Goal: Task Accomplishment & Management: Manage account settings

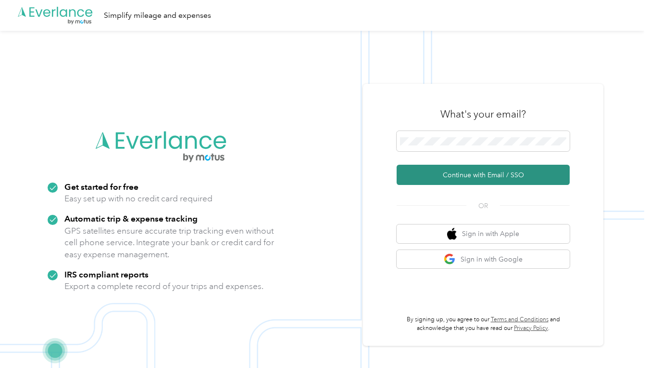
click at [434, 171] on button "Continue with Email / SSO" at bounding box center [483, 175] width 173 height 20
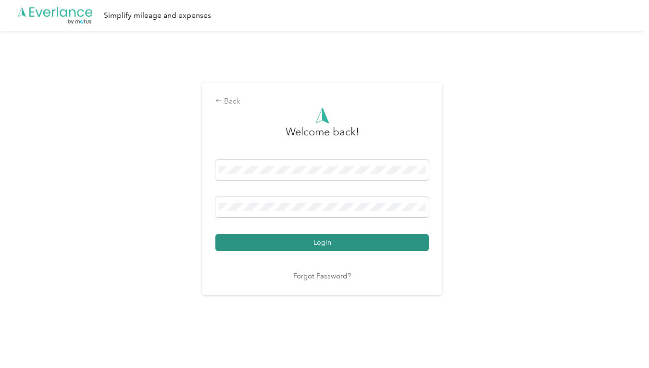
click at [351, 244] on button "Login" at bounding box center [323, 242] width 214 height 17
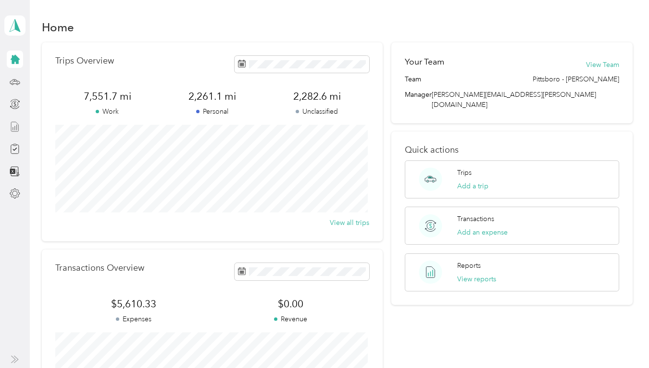
click at [13, 127] on icon at bounding box center [15, 126] width 11 height 11
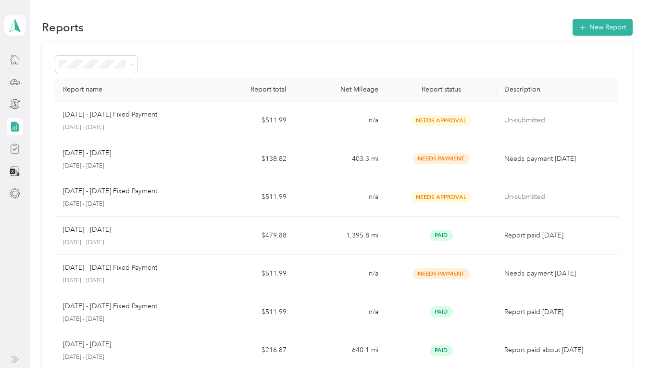
click at [17, 150] on icon at bounding box center [15, 148] width 11 height 11
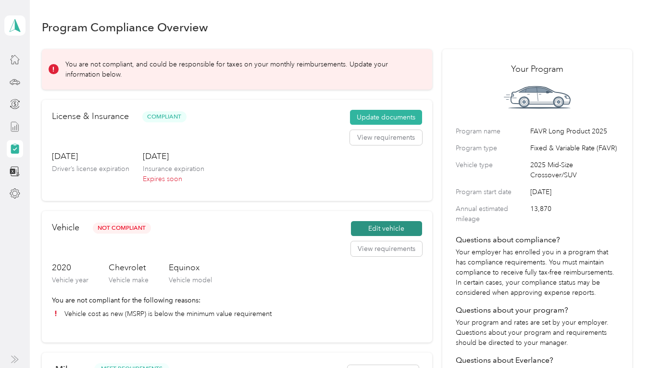
click at [379, 227] on button "Edit vehicle" at bounding box center [386, 228] width 71 height 15
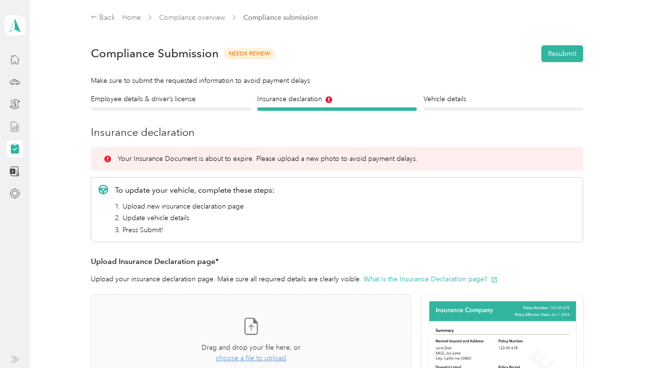
click at [483, 109] on div at bounding box center [504, 108] width 160 height 3
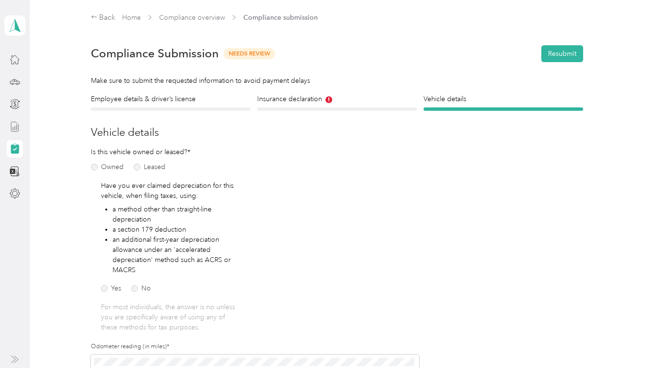
scroll to position [96, 0]
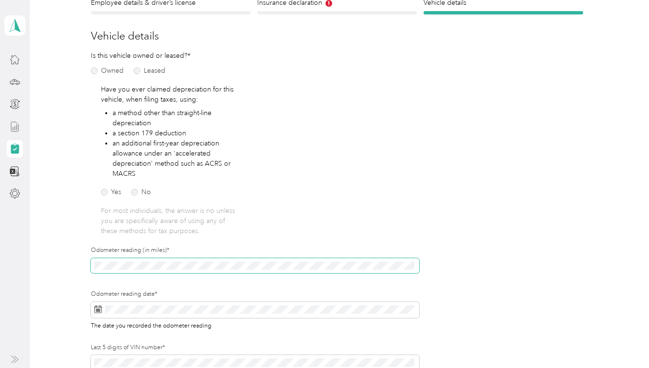
click at [55, 267] on div "Employee details & driver’s license License Insurance declaration Insurance Veh…" at bounding box center [337, 208] width 591 height 421
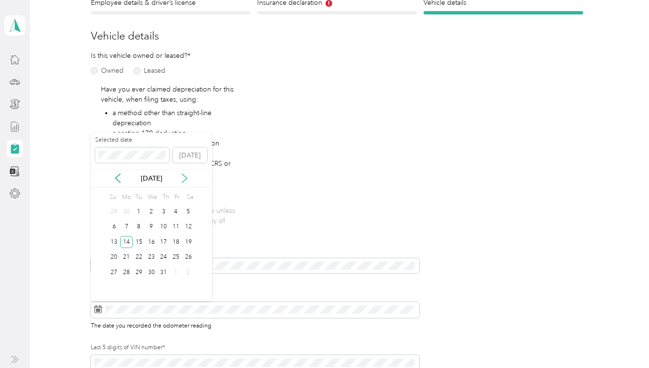
click at [187, 178] on icon at bounding box center [184, 178] width 5 height 9
click at [150, 212] on div "1" at bounding box center [151, 211] width 13 height 12
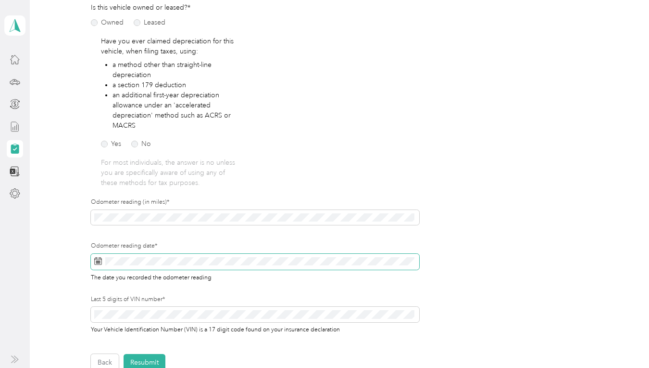
scroll to position [192, 0]
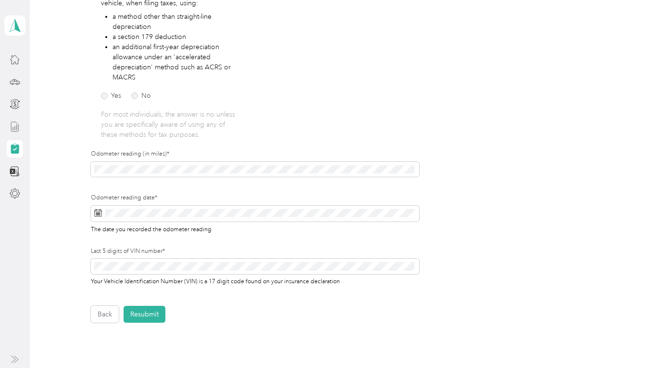
drag, startPoint x: 152, startPoint y: 315, endPoint x: 194, endPoint y: 361, distance: 62.6
click at [152, 315] on button "Resubmit" at bounding box center [145, 313] width 42 height 17
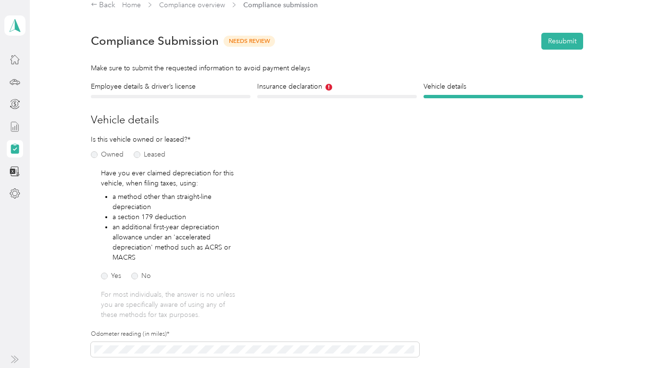
scroll to position [12, 0]
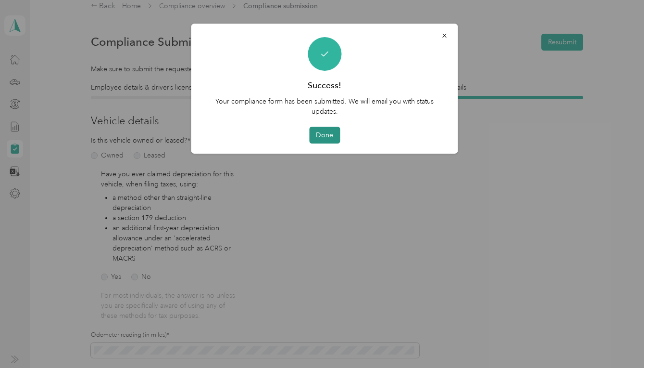
click at [324, 132] on button "Done" at bounding box center [324, 135] width 31 height 17
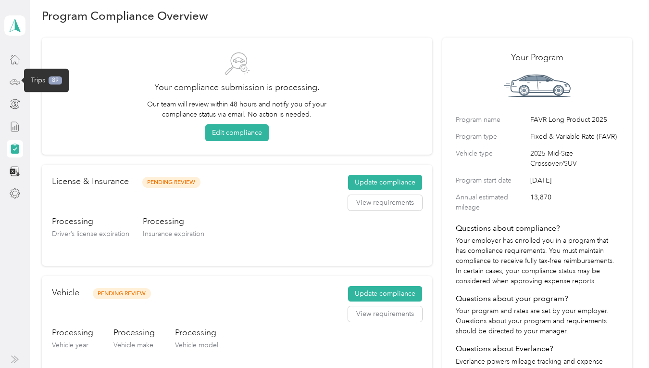
click at [17, 83] on icon at bounding box center [15, 81] width 11 height 11
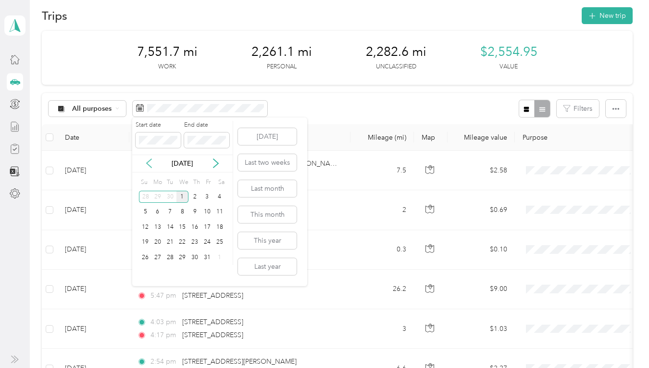
click at [153, 161] on icon at bounding box center [149, 163] width 10 height 10
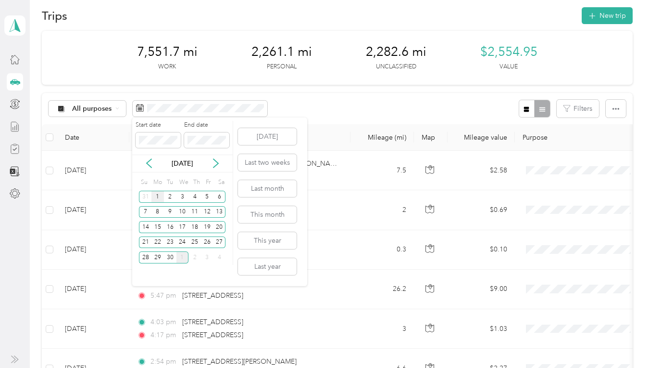
click at [158, 200] on div "1" at bounding box center [158, 197] width 13 height 12
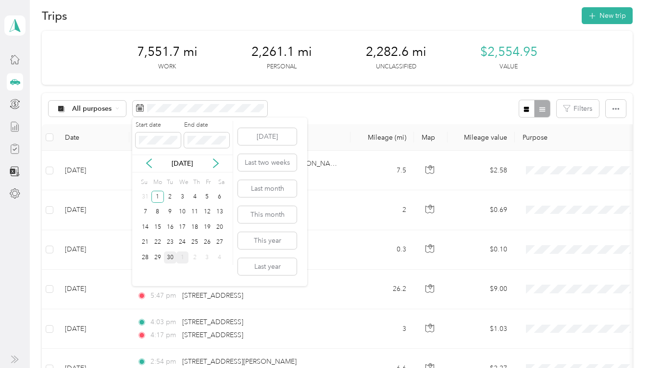
click at [170, 254] on div "30" at bounding box center [170, 257] width 13 height 12
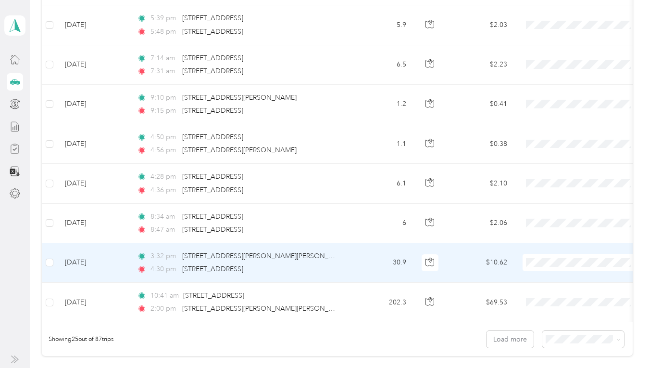
scroll to position [958, 0]
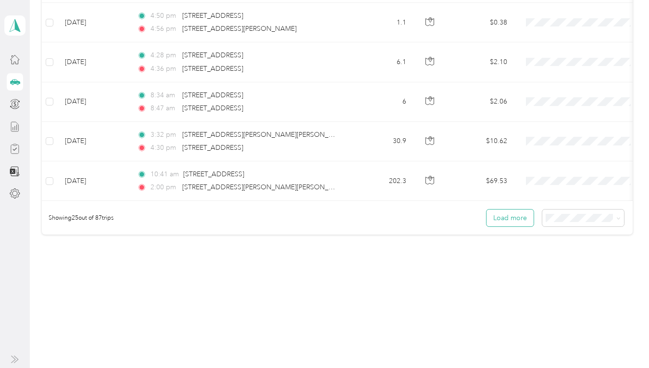
click at [520, 216] on button "Load more" at bounding box center [510, 217] width 47 height 17
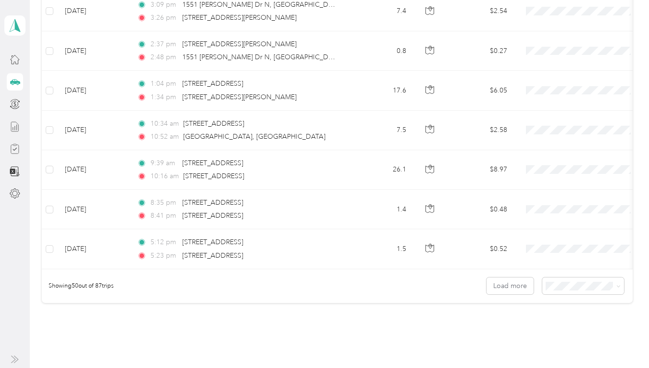
scroll to position [1947, 0]
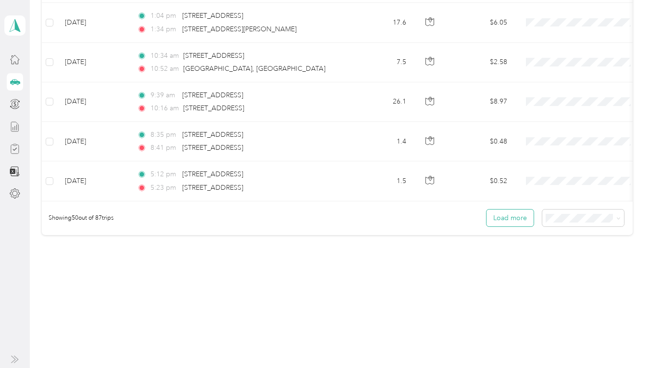
click at [506, 219] on button "Load more" at bounding box center [510, 217] width 47 height 17
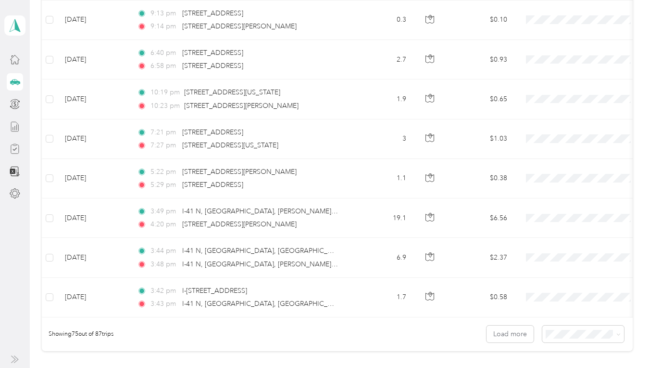
scroll to position [2936, 0]
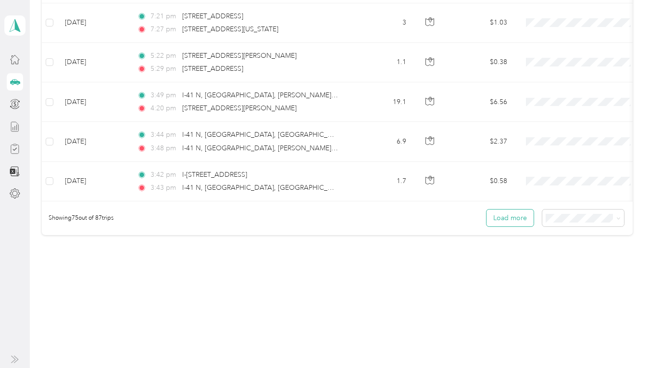
click at [511, 215] on button "Load more" at bounding box center [510, 217] width 47 height 17
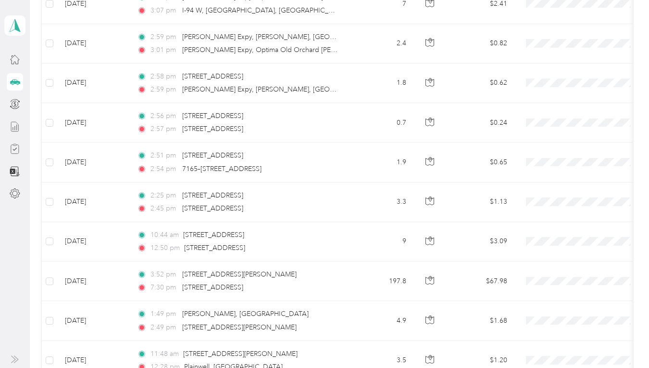
scroll to position [3411, 0]
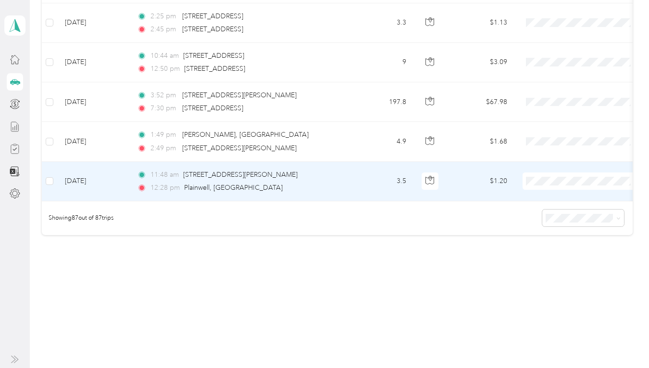
click at [561, 207] on span "Personal" at bounding box center [590, 208] width 89 height 10
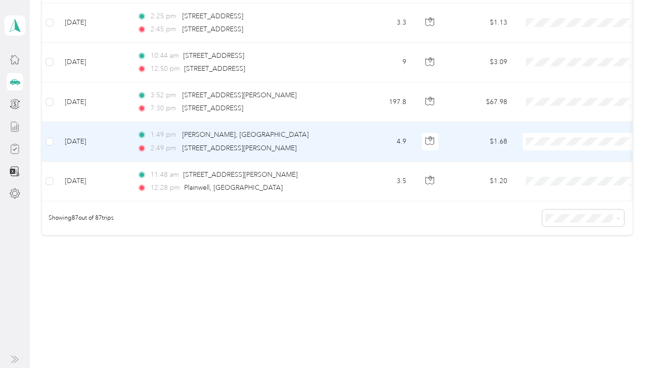
click at [558, 166] on span "Personal" at bounding box center [590, 169] width 89 height 10
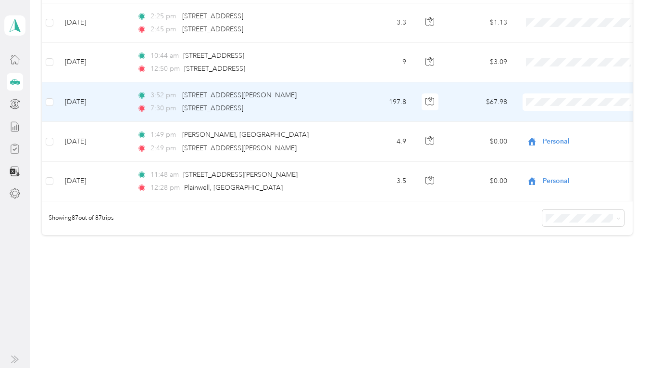
click at [547, 128] on span "Personal" at bounding box center [590, 126] width 89 height 10
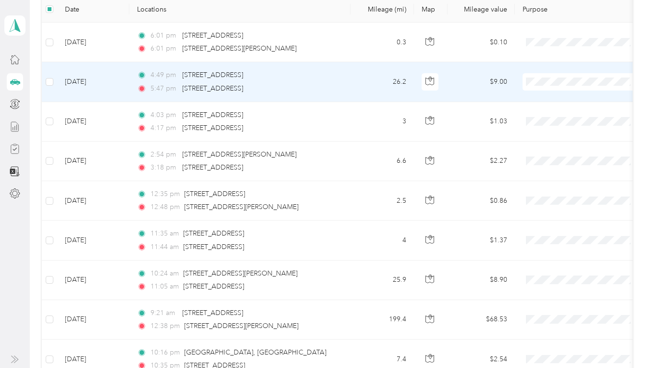
scroll to position [0, 0]
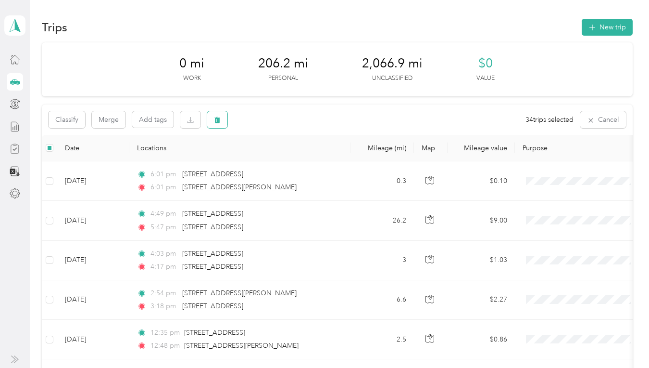
click at [222, 118] on button "button" at bounding box center [217, 119] width 20 height 17
click at [287, 158] on button "Yes" at bounding box center [290, 159] width 19 height 15
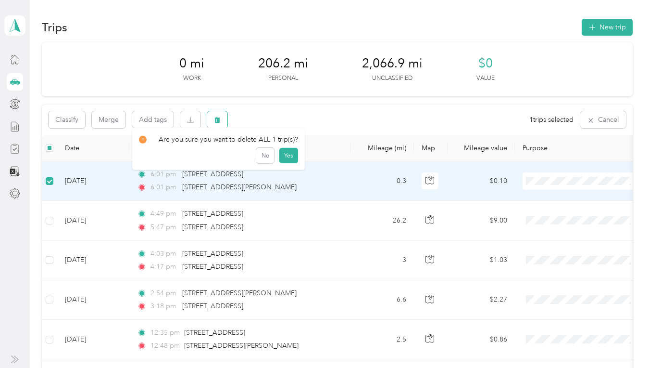
click at [219, 122] on icon "button" at bounding box center [218, 120] width 6 height 6
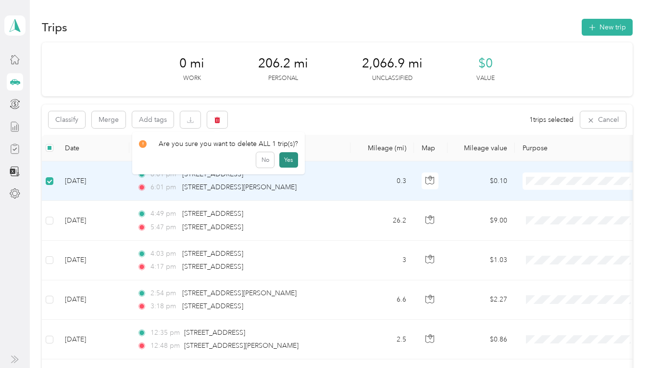
click at [287, 160] on button "Yes" at bounding box center [288, 159] width 19 height 15
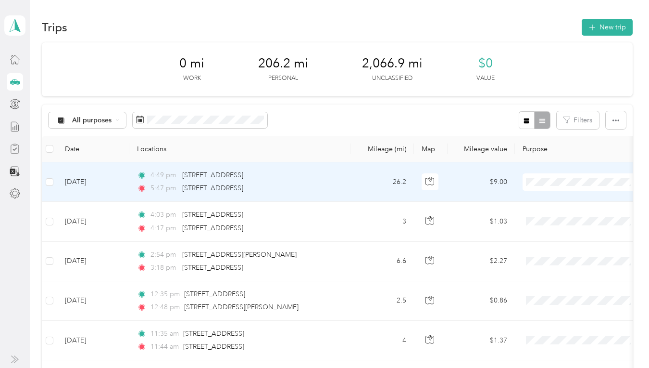
click at [552, 216] on span "Personal" at bounding box center [590, 217] width 89 height 10
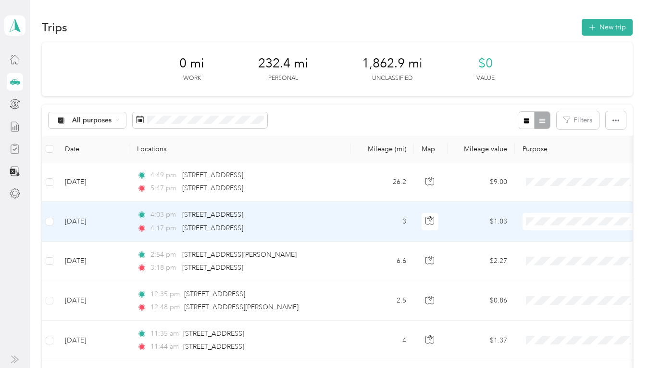
click at [549, 254] on span "Personal" at bounding box center [590, 256] width 89 height 10
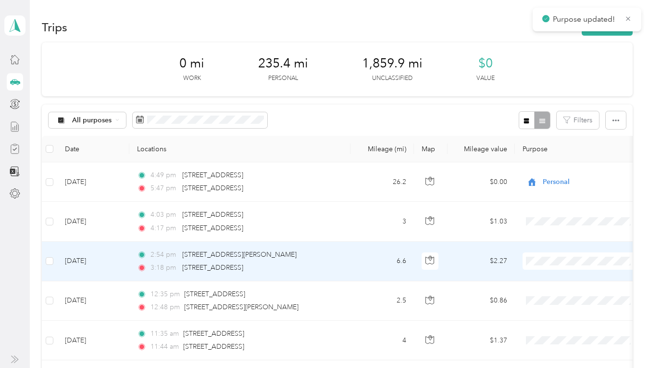
click at [554, 292] on span "Personal" at bounding box center [590, 296] width 89 height 10
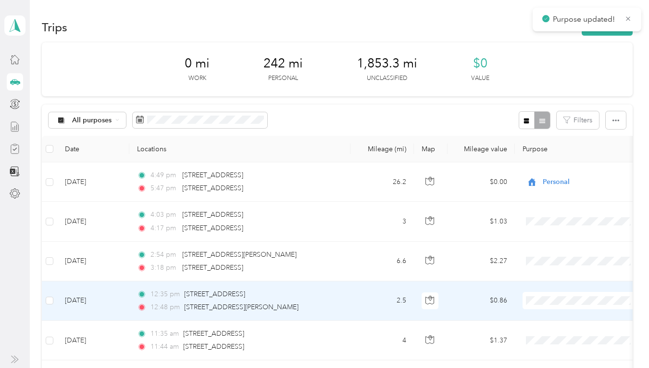
click at [557, 340] on li "Personal" at bounding box center [582, 335] width 119 height 17
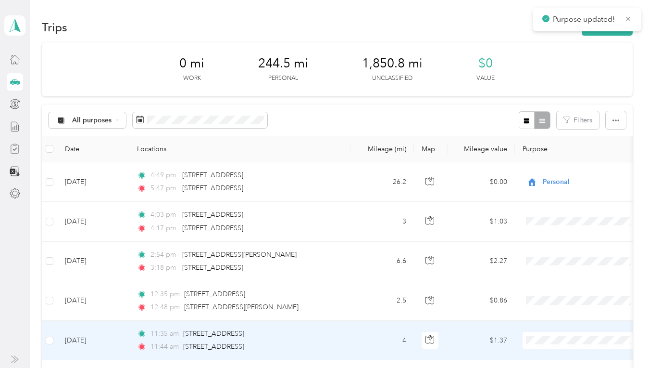
click at [556, 323] on span "Personal" at bounding box center [590, 321] width 89 height 10
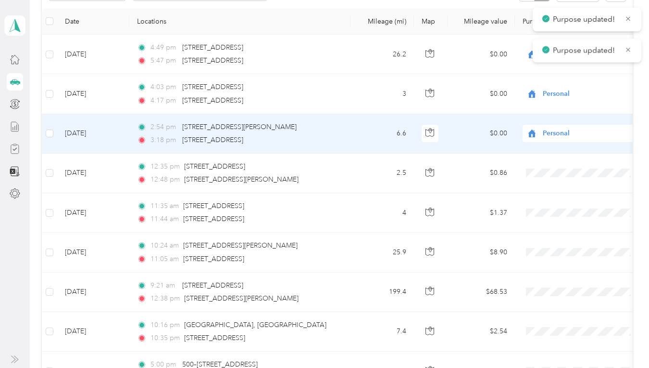
scroll to position [144, 0]
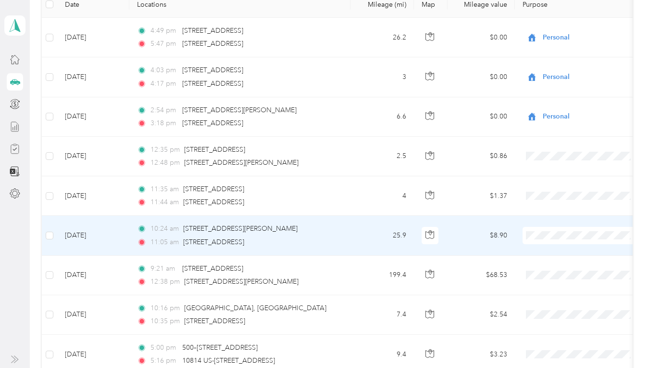
click at [556, 268] on span "Personal" at bounding box center [590, 269] width 89 height 10
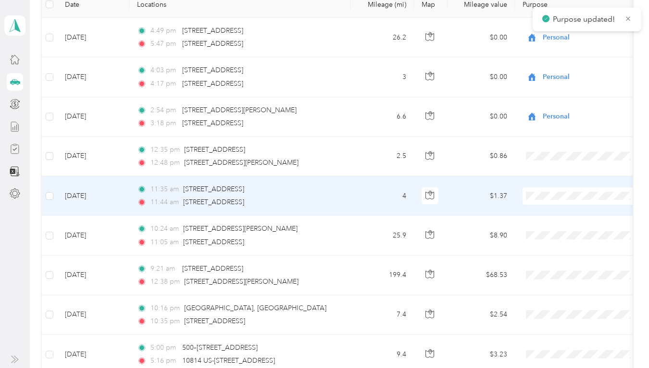
click at [548, 231] on span "Personal" at bounding box center [590, 231] width 89 height 10
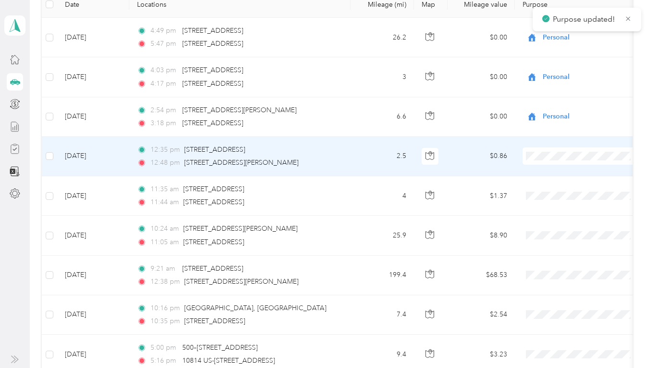
click at [552, 190] on span "Personal" at bounding box center [590, 189] width 89 height 10
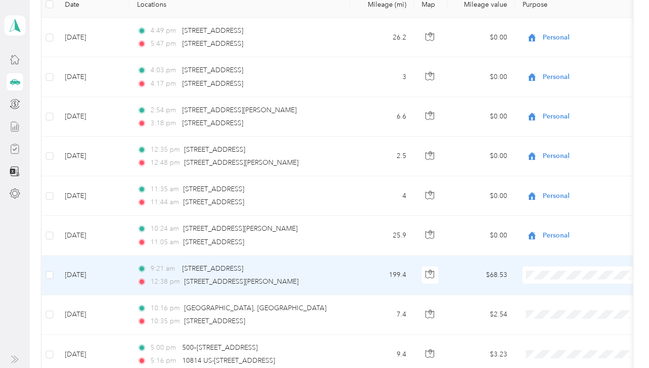
click at [548, 308] on span "Personal" at bounding box center [590, 310] width 89 height 10
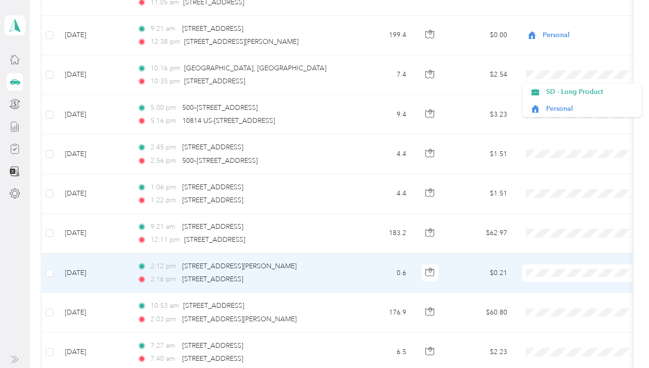
scroll to position [385, 0]
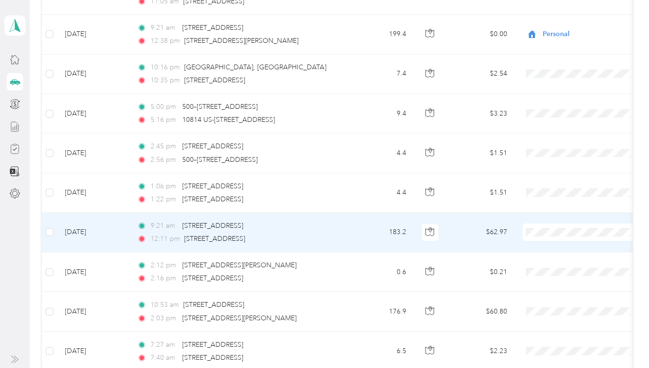
click at [564, 266] on span "Personal" at bounding box center [590, 267] width 89 height 10
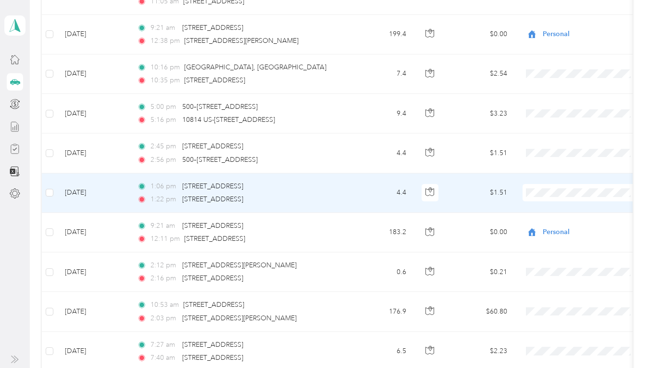
click at [549, 226] on span "Personal" at bounding box center [590, 227] width 89 height 10
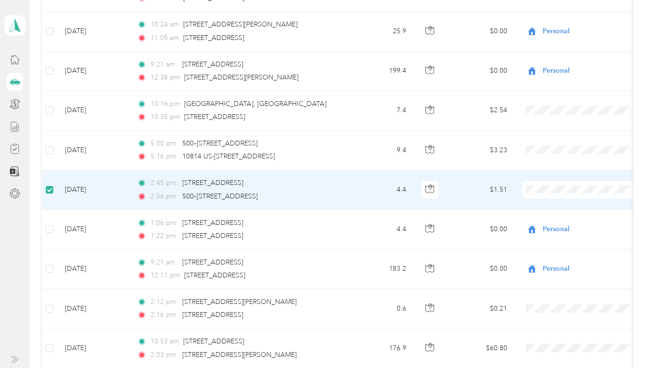
scroll to position [336, 0]
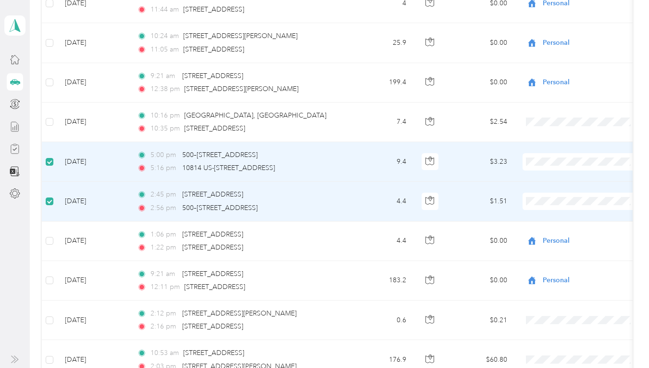
click at [557, 237] on li "Personal" at bounding box center [582, 236] width 119 height 17
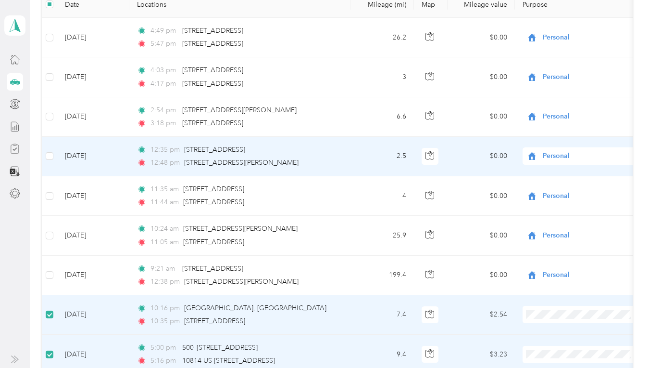
scroll to position [0, 0]
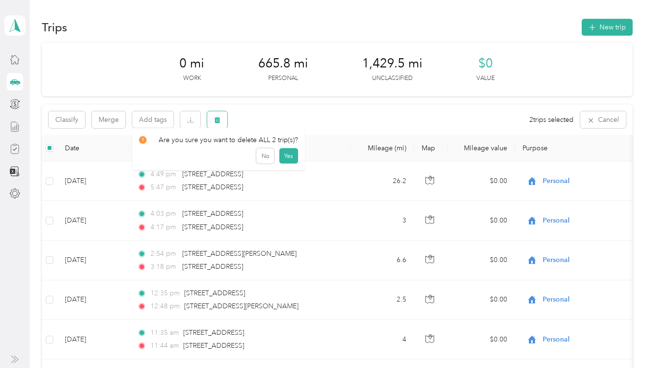
click at [220, 118] on icon "button" at bounding box center [217, 119] width 7 height 7
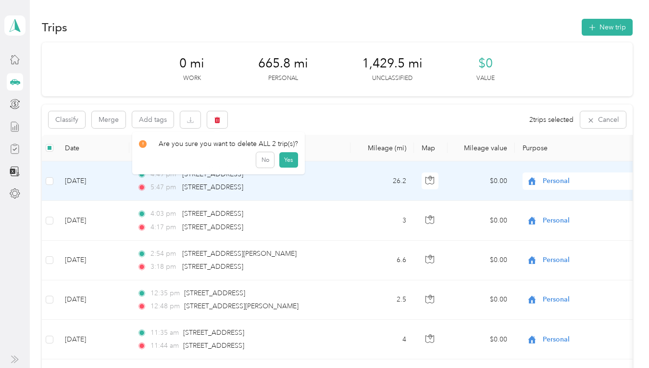
click at [285, 160] on div "Click to name as a Favorite Place" at bounding box center [250, 167] width 112 height 24
click at [285, 367] on div "Are you sure you want to delete ALL 2 trip(s)? No Yes Click to name as a Favori…" at bounding box center [322, 368] width 645 height 0
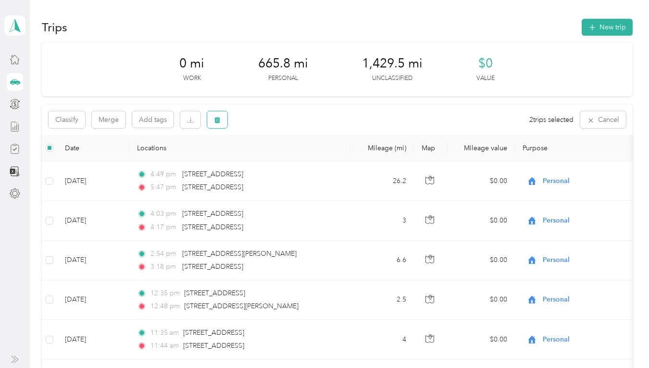
click at [218, 120] on icon "button" at bounding box center [218, 120] width 6 height 6
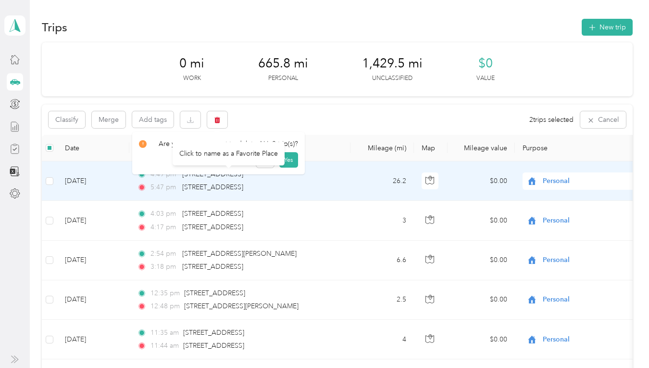
click at [285, 157] on div "Click to name as a Favorite Place" at bounding box center [229, 154] width 112 height 24
click at [286, 162] on div "Click to name as a Favorite Place" at bounding box center [250, 167] width 112 height 24
click at [287, 154] on div "Click to name as a Favorite Place" at bounding box center [250, 166] width 112 height 24
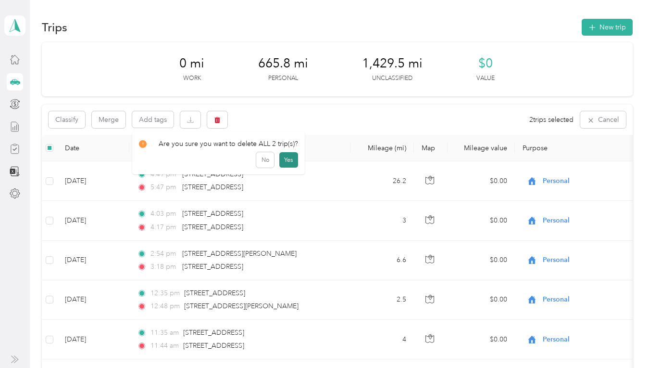
click at [288, 157] on button "Yes" at bounding box center [288, 159] width 19 height 15
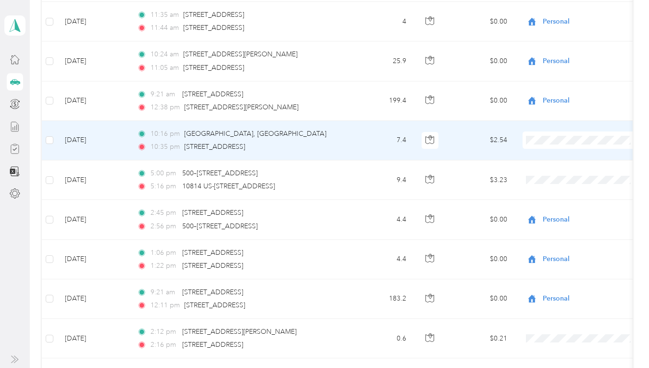
scroll to position [337, 0]
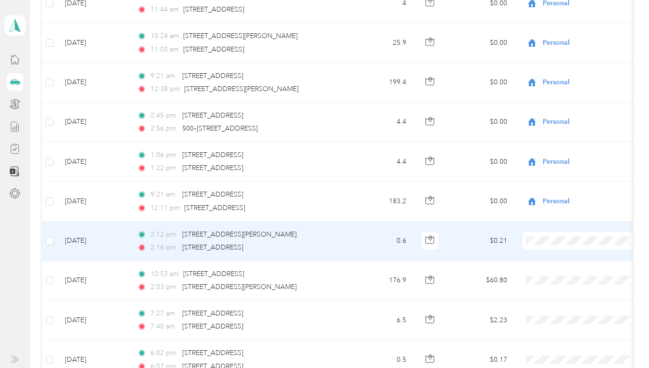
click at [553, 259] on span "SD - Long Product" at bounding box center [590, 255] width 89 height 10
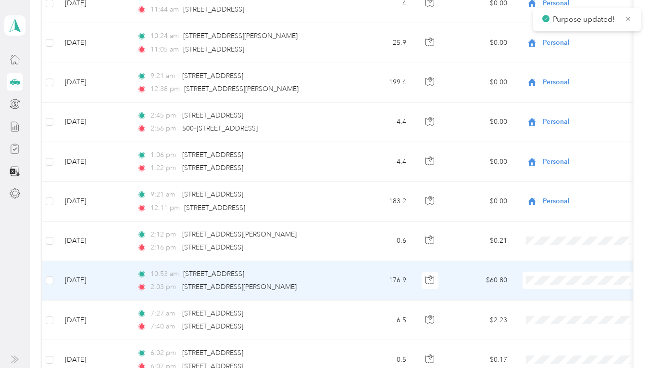
click at [548, 300] on li "SD - Long Product" at bounding box center [582, 298] width 119 height 17
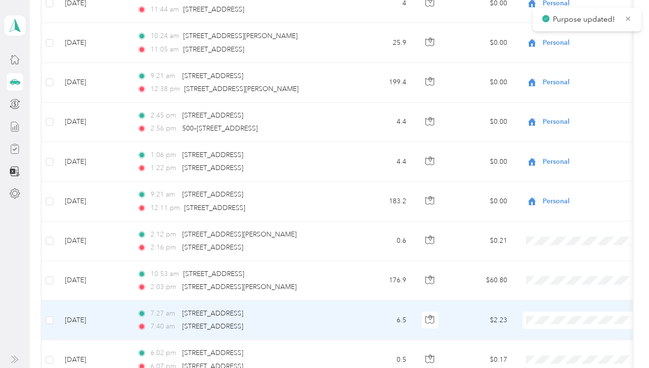
click at [556, 339] on span "SD - Long Product" at bounding box center [590, 338] width 89 height 10
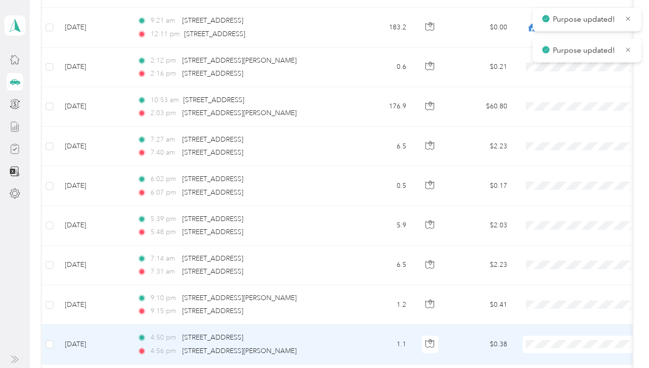
scroll to position [529, 0]
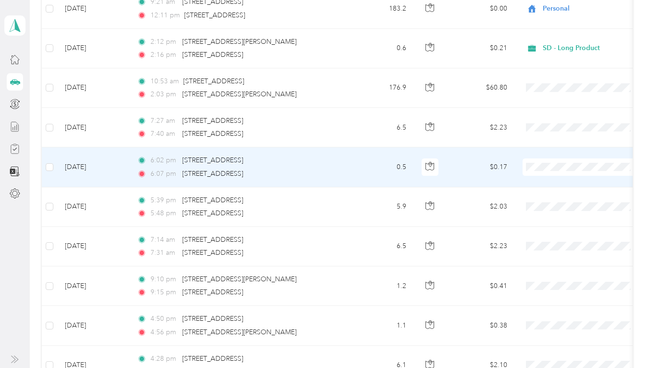
click at [548, 185] on span "SD - Long Product" at bounding box center [590, 185] width 89 height 10
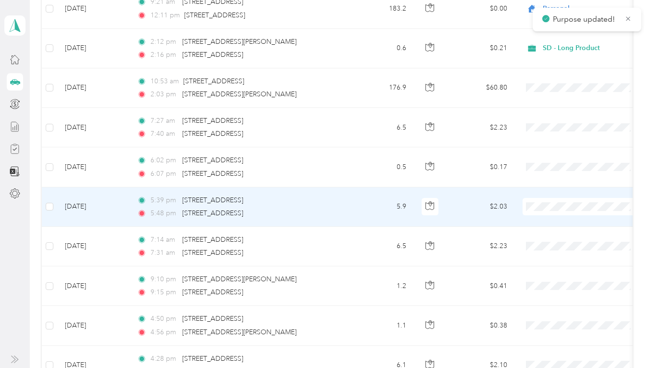
click at [552, 225] on span "SD - Long Product" at bounding box center [590, 224] width 89 height 10
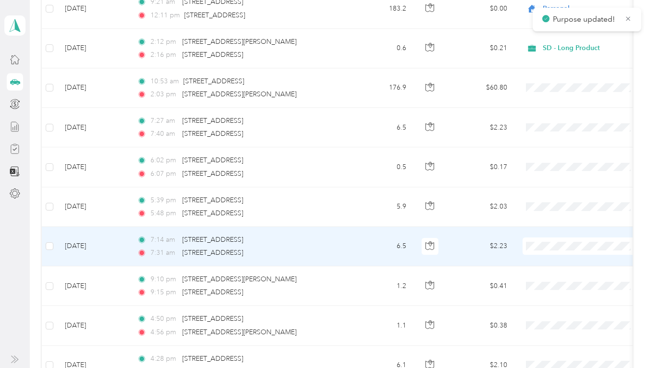
click at [557, 263] on span "SD - Long Product" at bounding box center [590, 264] width 89 height 10
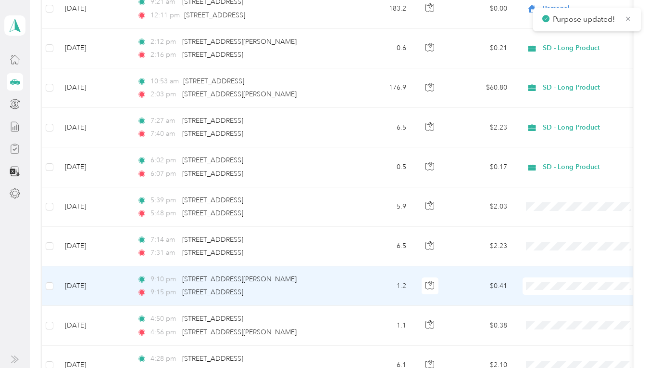
click at [555, 302] on span "SD - Long Product" at bounding box center [590, 304] width 89 height 10
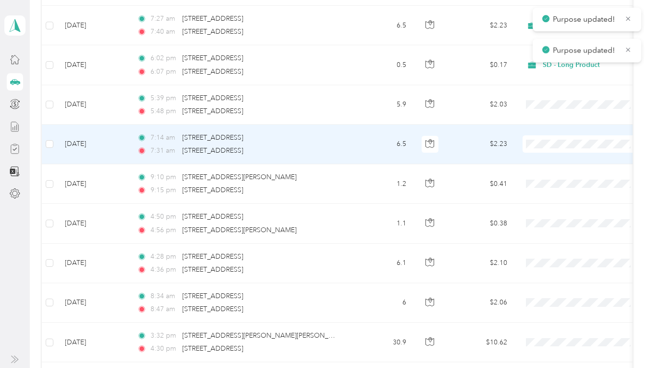
scroll to position [673, 0]
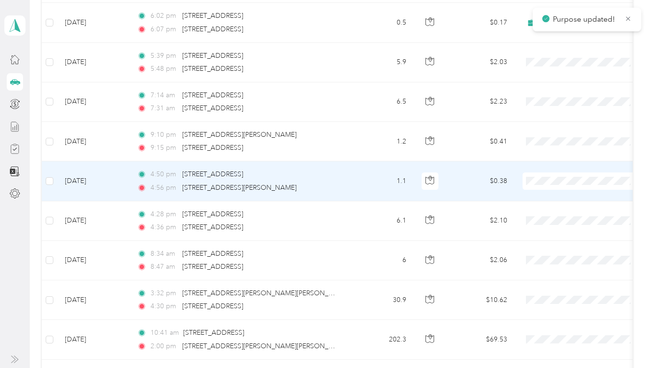
click at [543, 202] on li "SD - Long Product" at bounding box center [582, 199] width 119 height 17
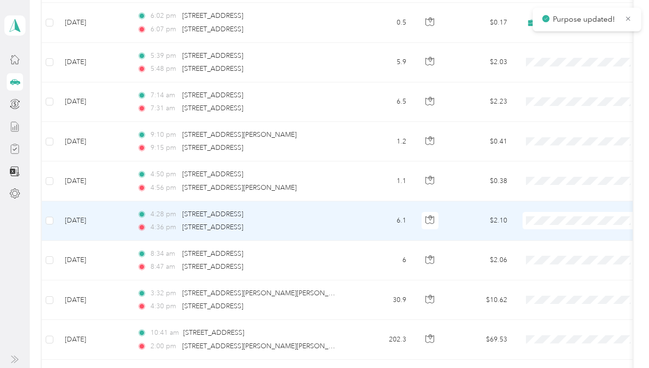
click at [550, 238] on span "SD - Long Product" at bounding box center [590, 238] width 89 height 10
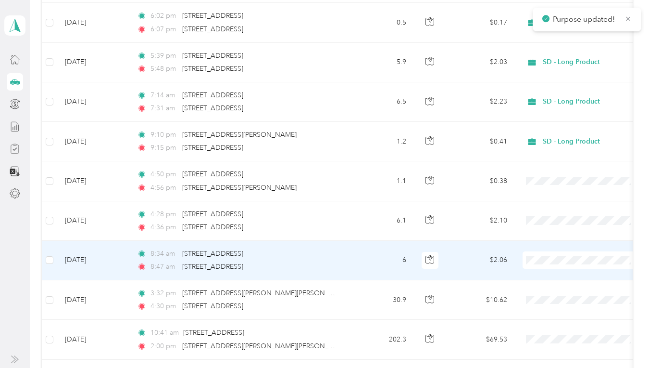
click at [559, 277] on span "SD - Long Product" at bounding box center [590, 278] width 89 height 10
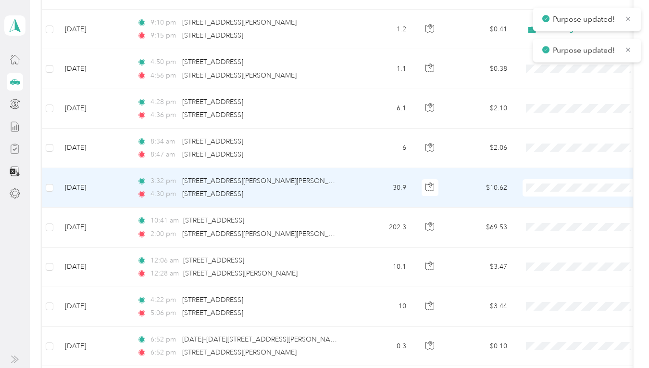
scroll to position [818, 0]
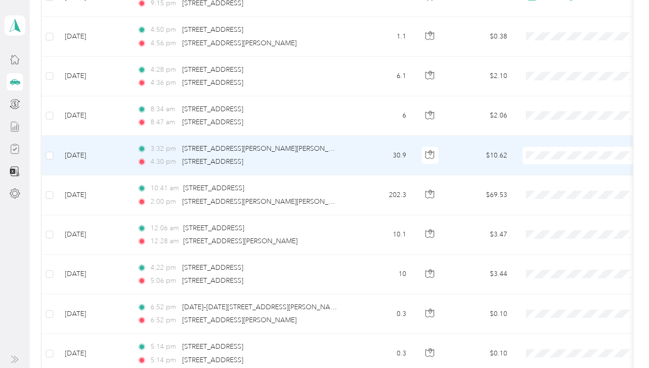
click at [539, 172] on icon at bounding box center [536, 171] width 12 height 8
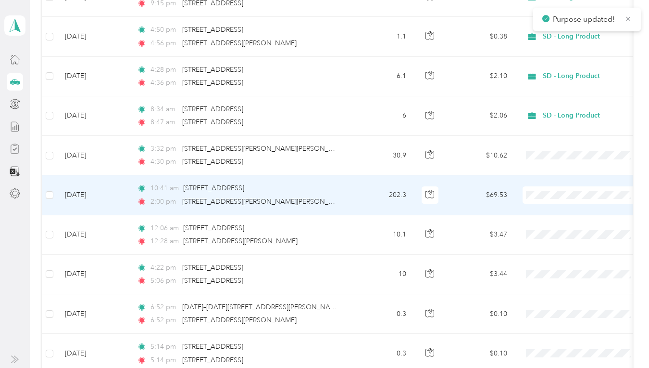
click at [553, 213] on span "SD - Long Product" at bounding box center [590, 213] width 89 height 10
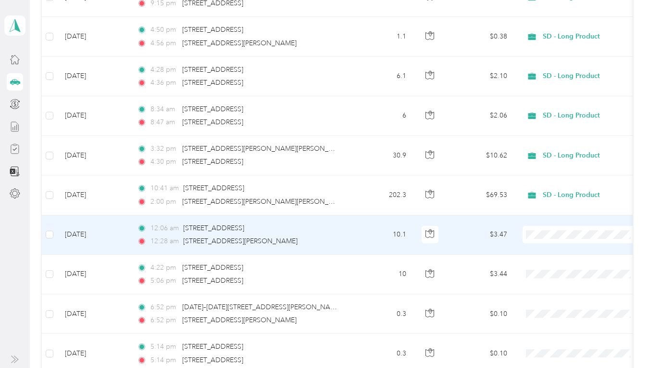
click at [572, 268] on span "Personal" at bounding box center [590, 269] width 89 height 10
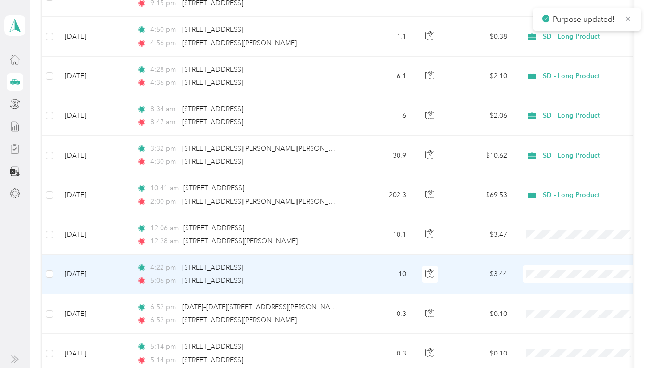
click at [558, 307] on span "Personal" at bounding box center [590, 309] width 89 height 10
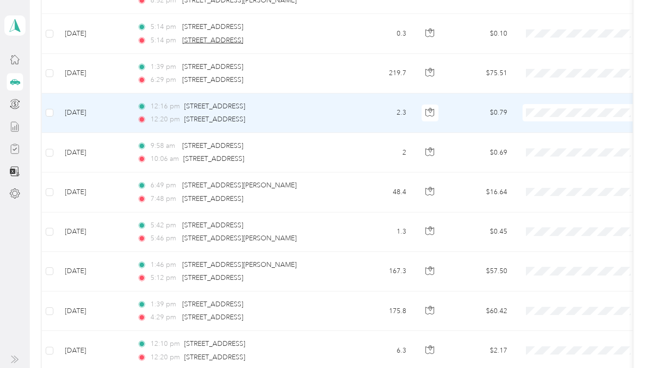
scroll to position [1155, 0]
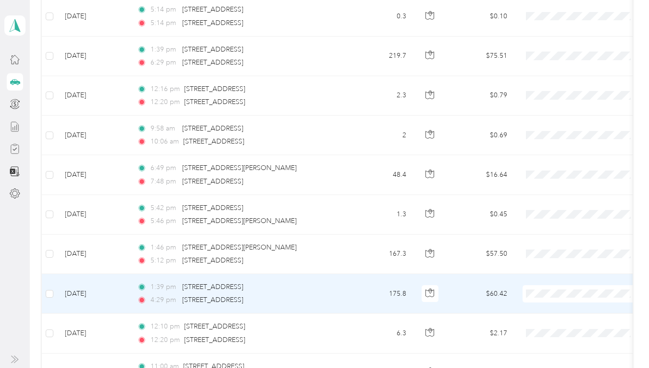
click at [561, 312] on li "SD - Long Product" at bounding box center [582, 306] width 119 height 17
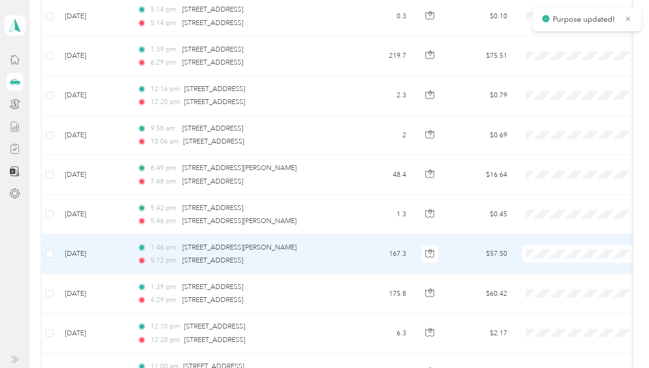
click at [550, 269] on span "SD - Long Product" at bounding box center [590, 272] width 89 height 10
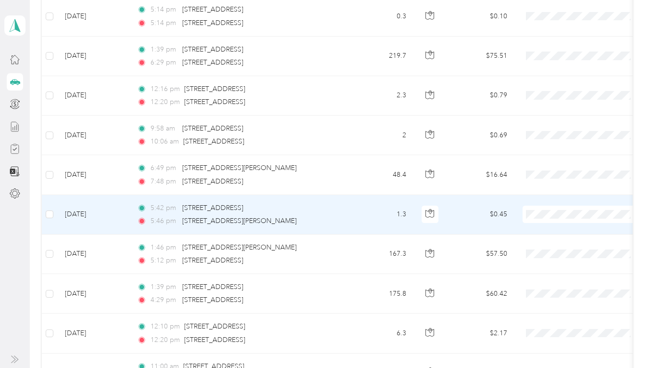
click at [550, 208] on span at bounding box center [582, 213] width 119 height 17
click at [548, 228] on span "SD - Long Product" at bounding box center [590, 232] width 89 height 10
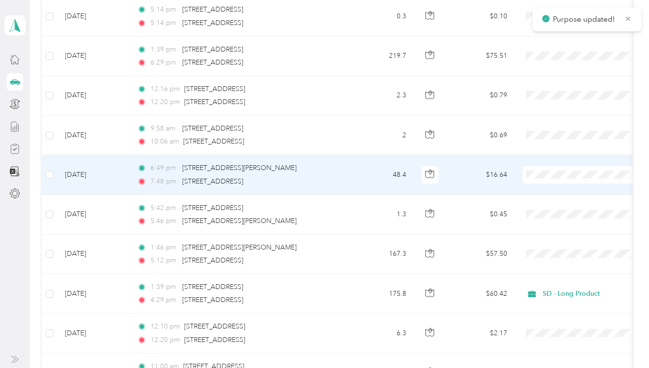
click at [544, 193] on span "SD - Long Product" at bounding box center [583, 193] width 106 height 10
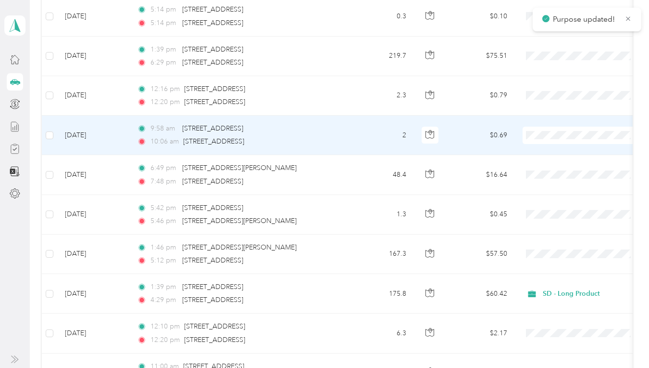
click at [550, 150] on span "SD - Long Product" at bounding box center [590, 153] width 89 height 10
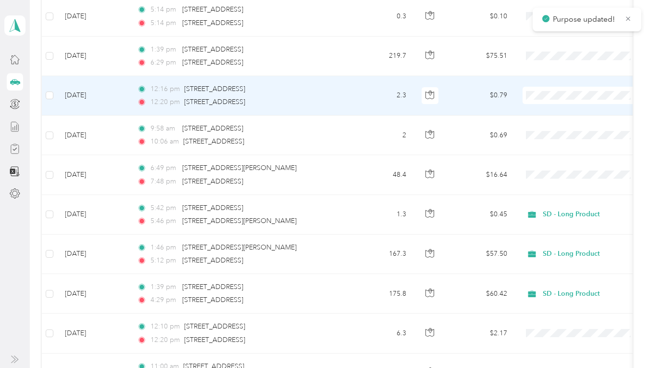
click at [551, 115] on span "SD - Long Product" at bounding box center [590, 113] width 89 height 10
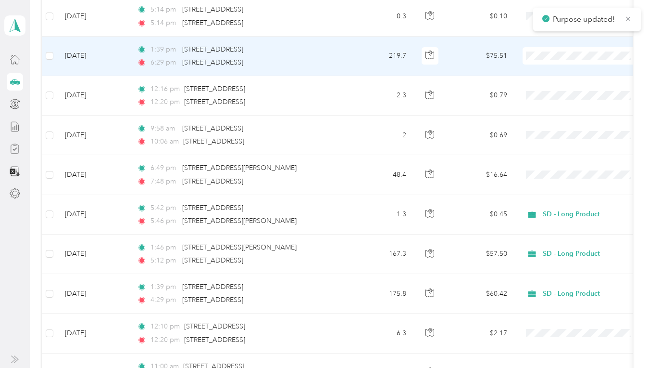
click at [535, 74] on li "SD - Long Product" at bounding box center [582, 72] width 119 height 17
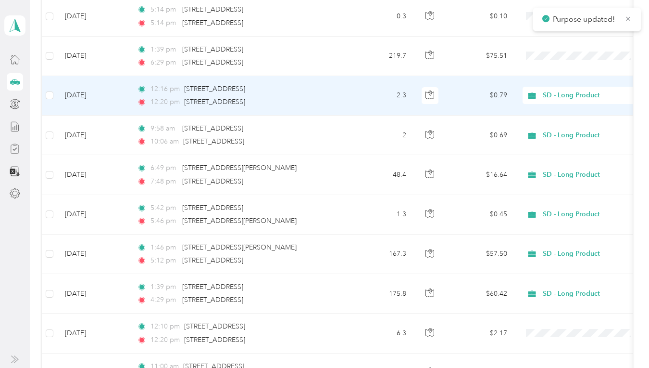
scroll to position [1058, 0]
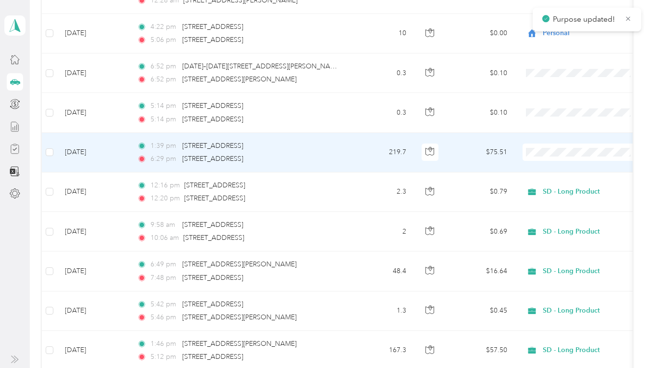
click at [560, 168] on span "SD - Long Product" at bounding box center [590, 170] width 89 height 10
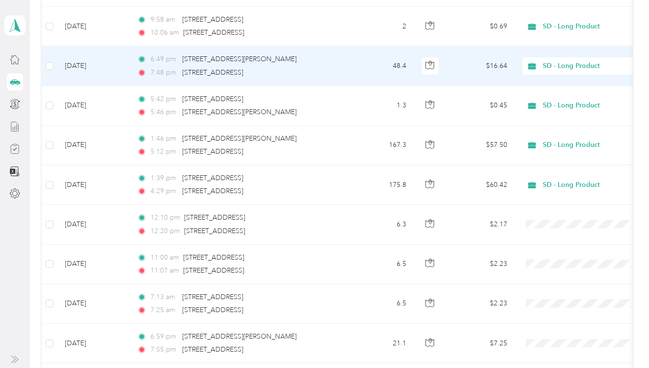
scroll to position [1299, 0]
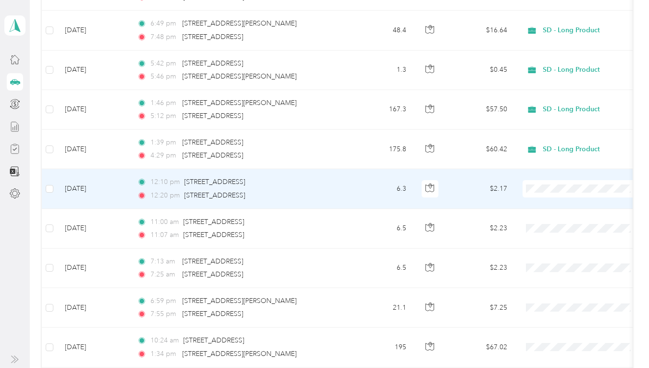
click at [546, 205] on span "SD - Long Product" at bounding box center [583, 207] width 106 height 10
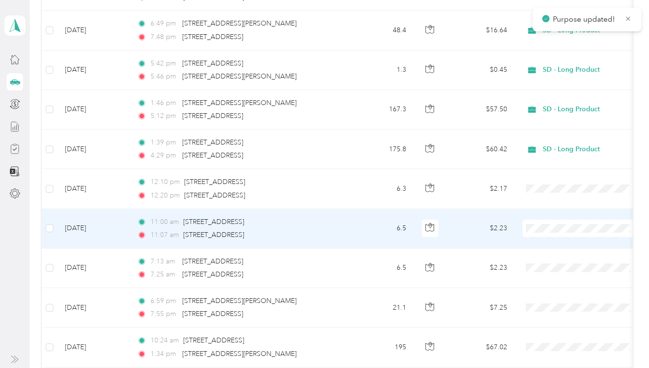
click at [547, 248] on span "SD - Long Product" at bounding box center [590, 246] width 89 height 10
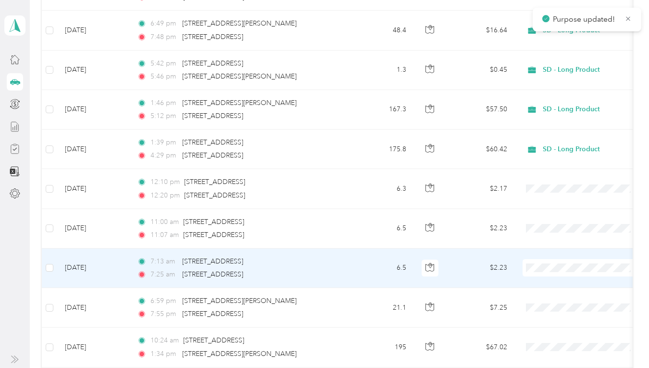
click at [548, 283] on span "SD - Long Product" at bounding box center [590, 285] width 89 height 10
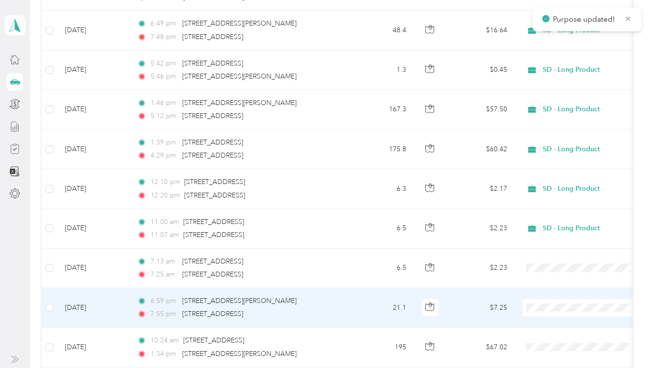
click at [548, 312] on span at bounding box center [582, 307] width 119 height 17
click at [550, 312] on span at bounding box center [582, 307] width 119 height 17
click at [557, 324] on span "SD - Long Product" at bounding box center [590, 325] width 89 height 10
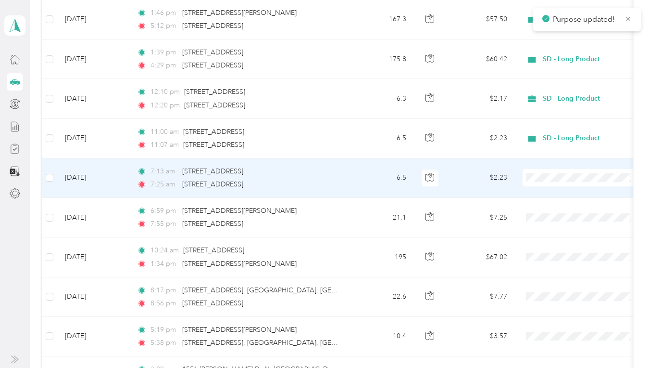
scroll to position [1443, 0]
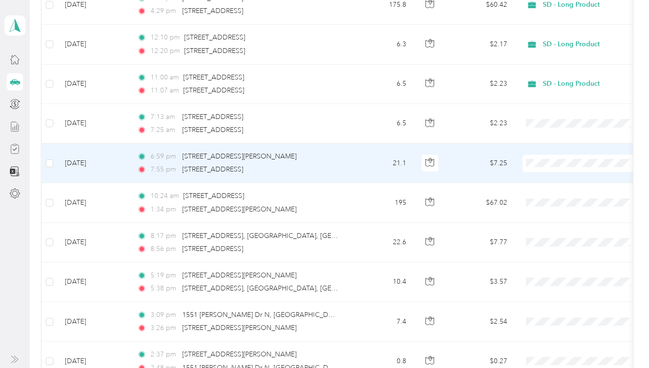
click at [552, 182] on span "SD - Long Product" at bounding box center [590, 181] width 89 height 10
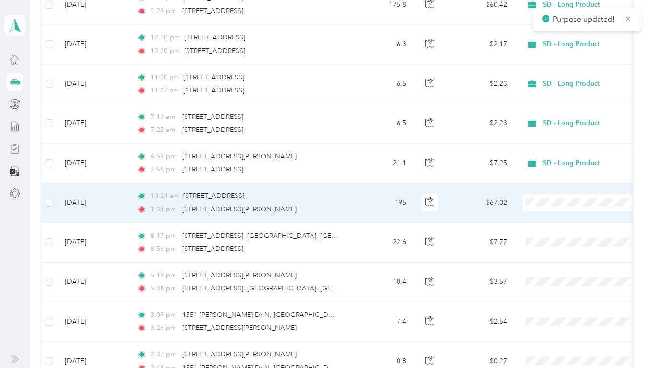
click at [547, 220] on span "SD - Long Product" at bounding box center [590, 218] width 89 height 10
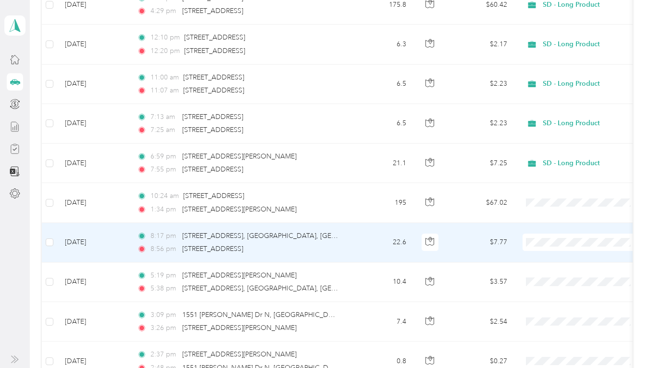
click at [556, 259] on span "SD - Long Product" at bounding box center [590, 257] width 89 height 10
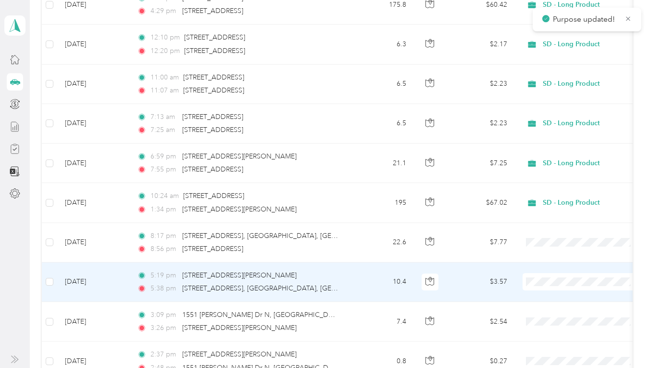
click at [552, 301] on li "SD - Long Product" at bounding box center [582, 299] width 119 height 17
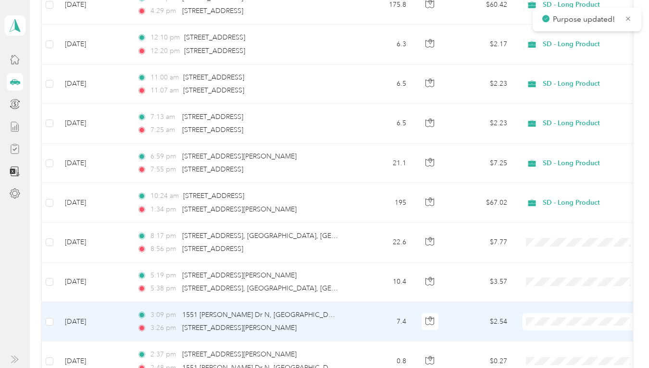
click at [555, 340] on li "SD - Long Product" at bounding box center [582, 339] width 119 height 17
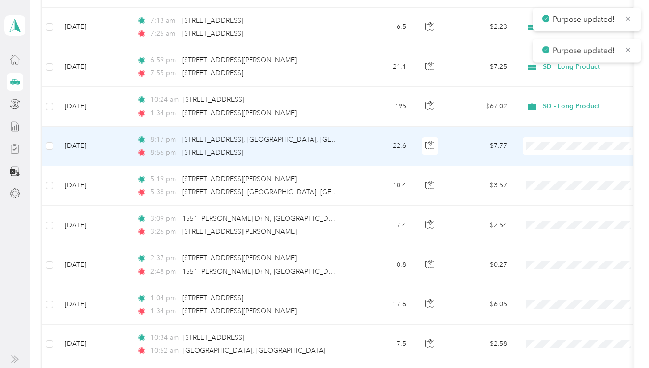
scroll to position [1588, 0]
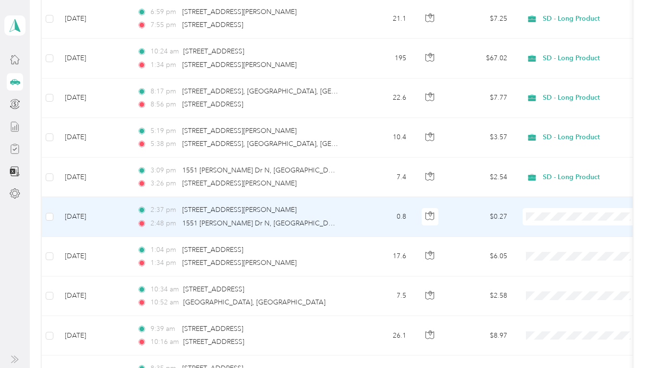
click at [551, 236] on li "SD - Long Product" at bounding box center [582, 233] width 119 height 17
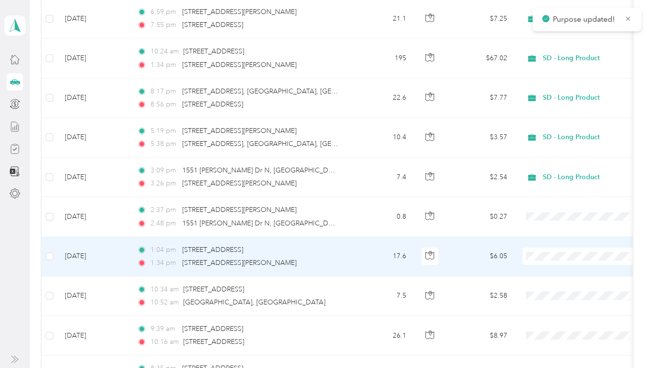
click at [554, 275] on span "SD - Long Product" at bounding box center [590, 274] width 89 height 10
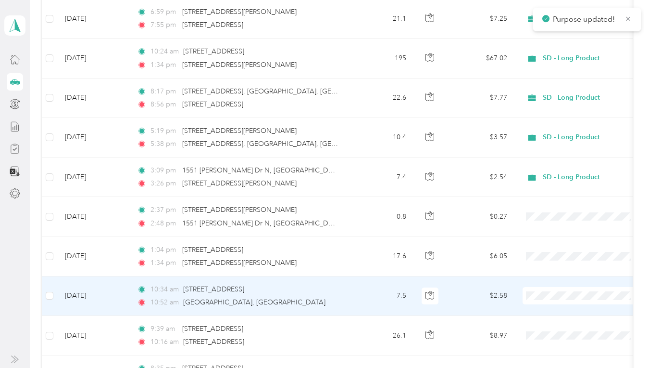
click at [552, 313] on span "SD - Long Product" at bounding box center [590, 313] width 89 height 10
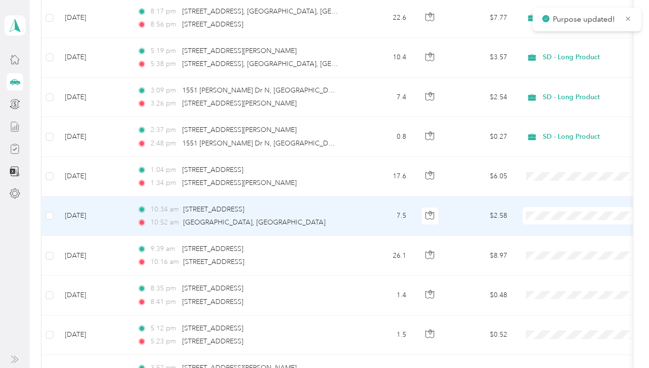
scroll to position [1684, 0]
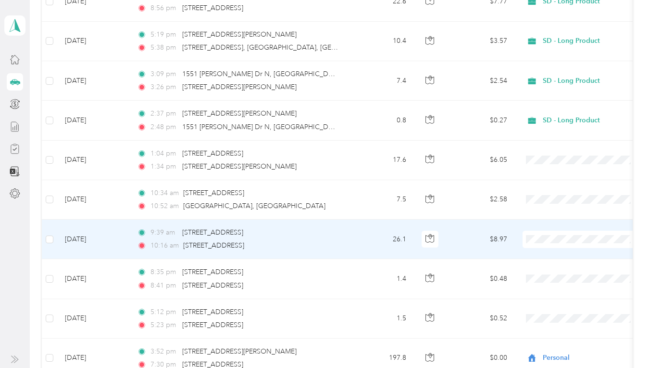
click at [543, 255] on span "SD - Long Product" at bounding box center [583, 257] width 106 height 10
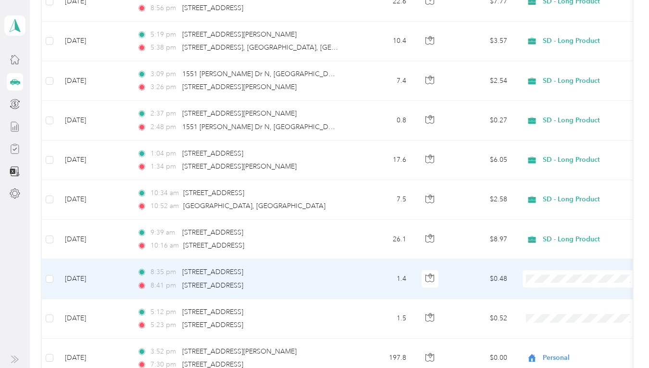
click at [554, 315] on li "Personal" at bounding box center [582, 313] width 119 height 17
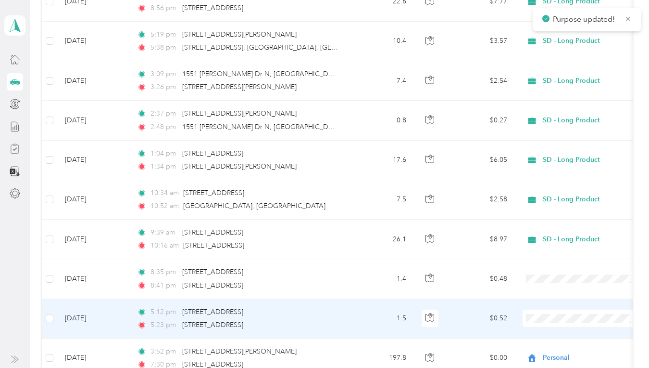
click at [565, 355] on li "Personal" at bounding box center [582, 352] width 119 height 17
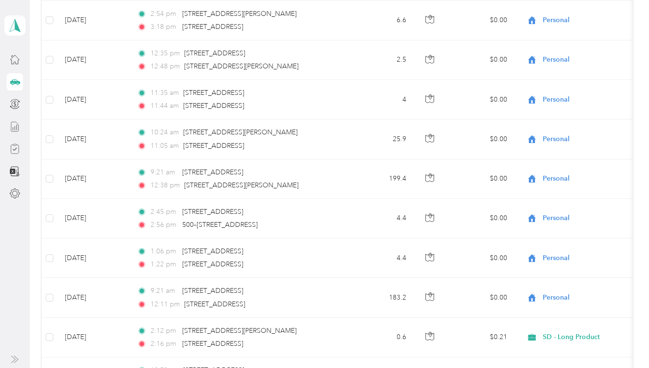
scroll to position [0, 0]
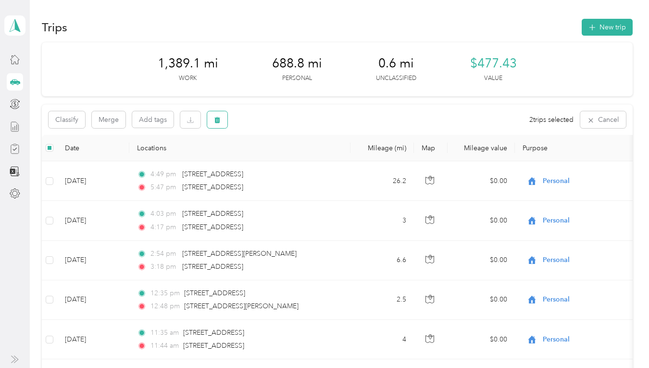
click at [217, 117] on icon "button" at bounding box center [218, 120] width 6 height 6
click at [282, 156] on button "Yes" at bounding box center [288, 159] width 19 height 15
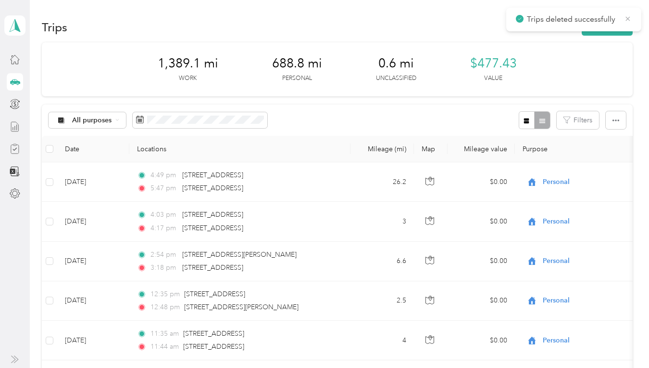
click at [628, 21] on icon at bounding box center [628, 18] width 8 height 9
click at [13, 127] on icon at bounding box center [15, 126] width 11 height 11
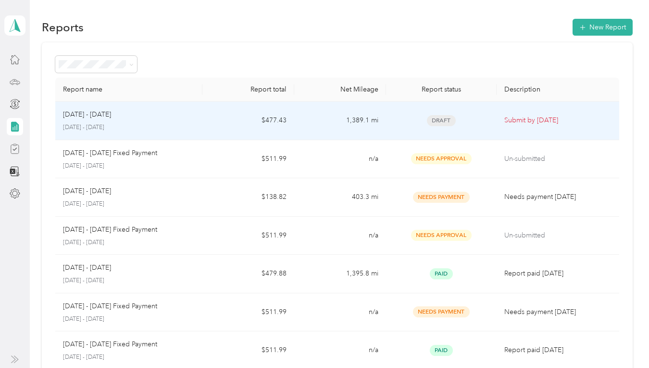
click at [97, 123] on p "[DATE] - [DATE]" at bounding box center [129, 127] width 132 height 9
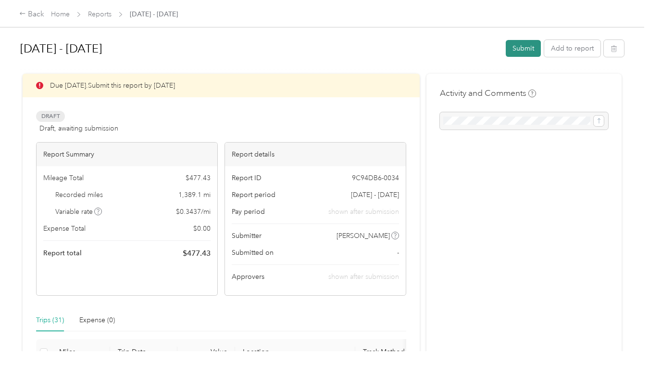
click at [529, 48] on button "Submit" at bounding box center [523, 48] width 35 height 17
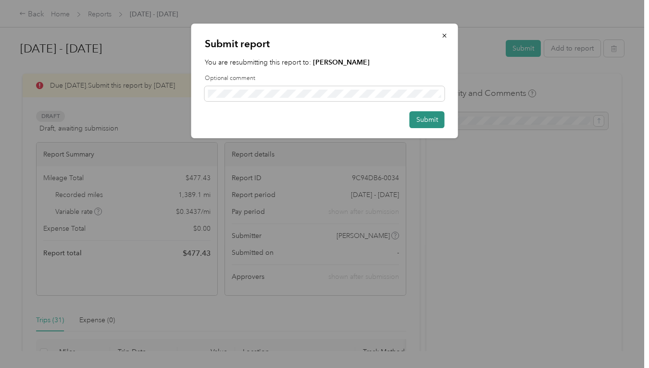
click at [425, 123] on button "Submit" at bounding box center [427, 119] width 35 height 17
